Goal: Navigation & Orientation: Find specific page/section

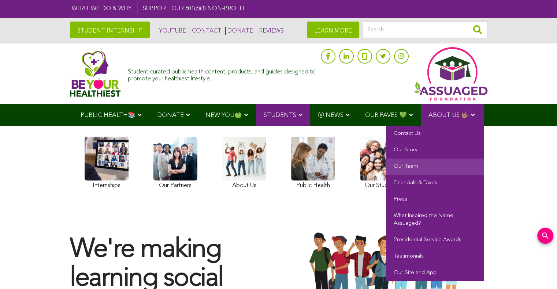
click at [411, 162] on link "Our Team" at bounding box center [435, 167] width 98 height 16
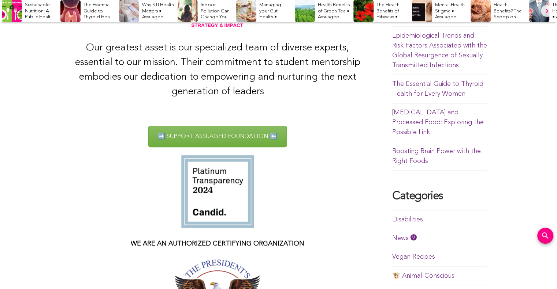
scroll to position [224, 0]
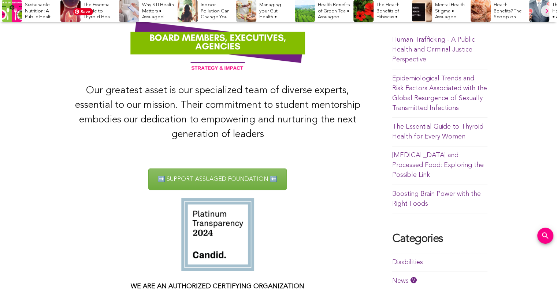
click at [212, 45] on img at bounding box center [217, 42] width 295 height 74
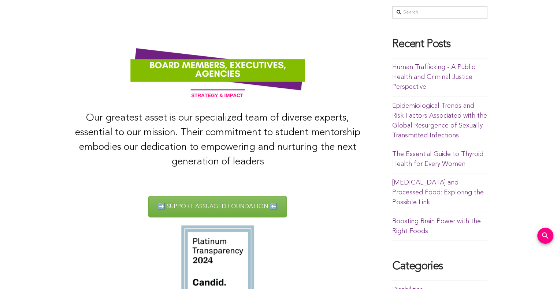
scroll to position [0, 0]
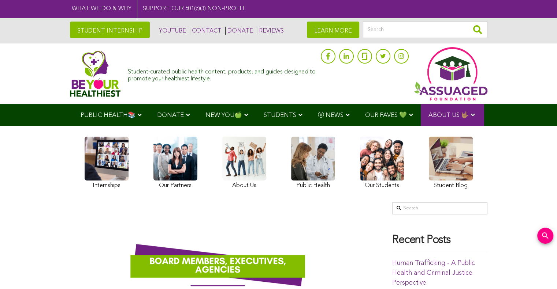
click at [250, 159] on link at bounding box center [244, 164] width 44 height 55
